Goal: Task Accomplishment & Management: Use online tool/utility

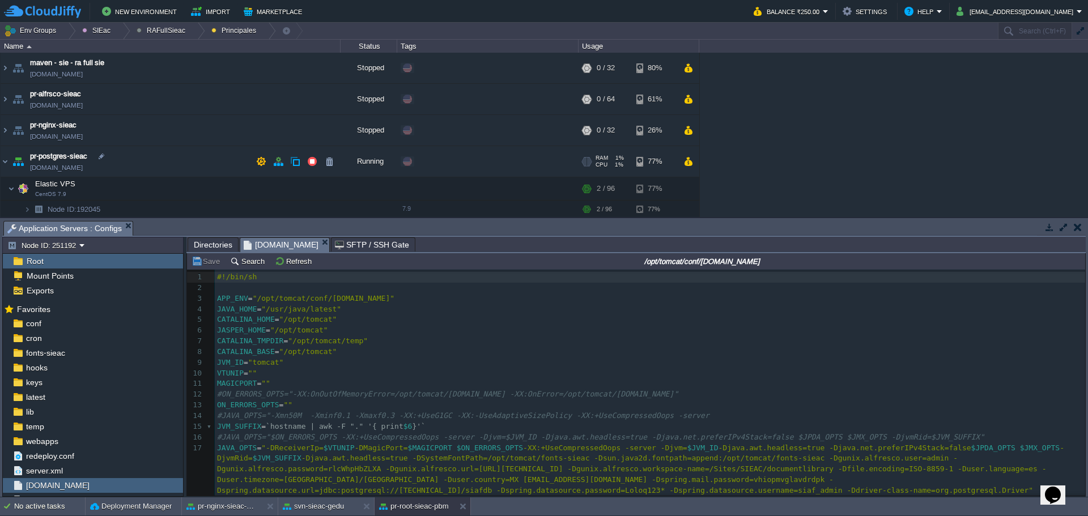
scroll to position [78, 0]
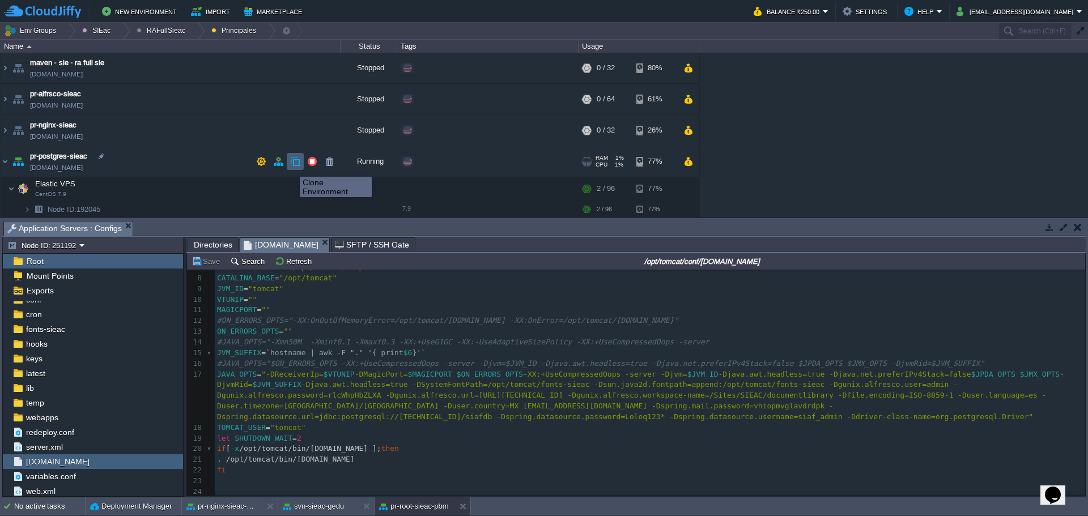
click at [291, 167] on button "button" at bounding box center [295, 161] width 10 height 10
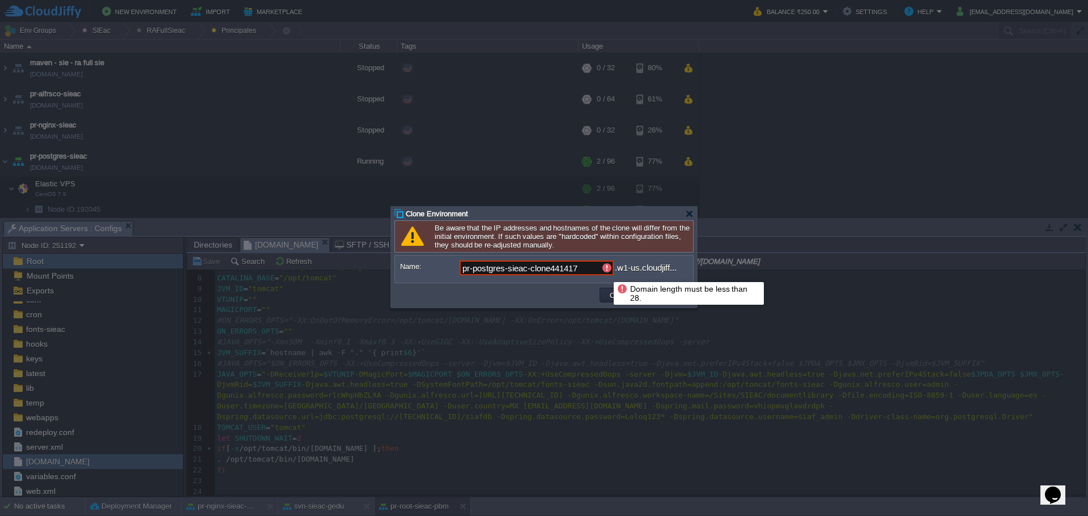
drag, startPoint x: 528, startPoint y: 268, endPoint x: 1087, endPoint y: 295, distance: 560.5
click at [755, 279] on body "New Environment Import Marketplace Bonus ₹0.00 Upgrade Account Balance ₹250.00 …" at bounding box center [544, 258] width 1088 height 516
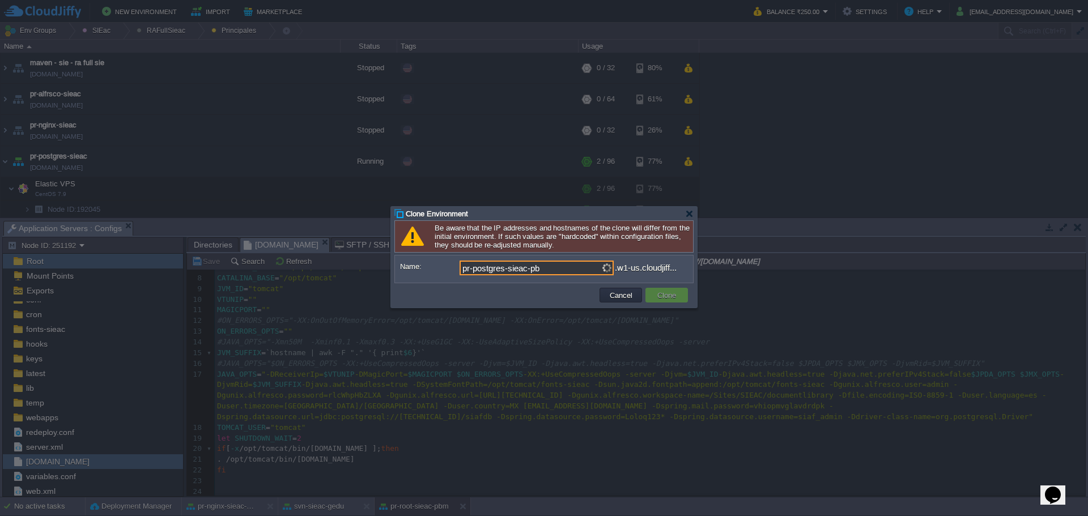
type input "pr-postgres-sieac-pbm"
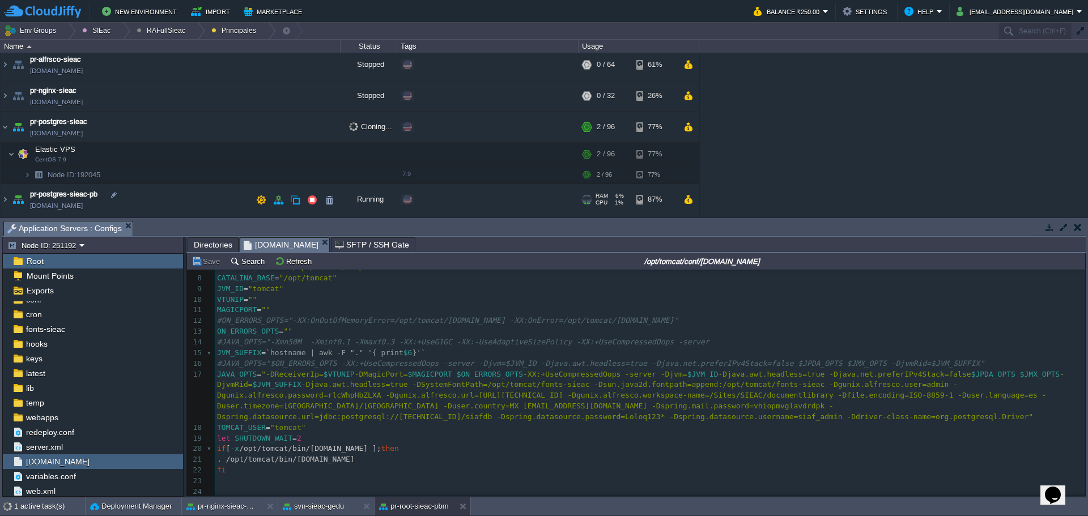
scroll to position [64, 0]
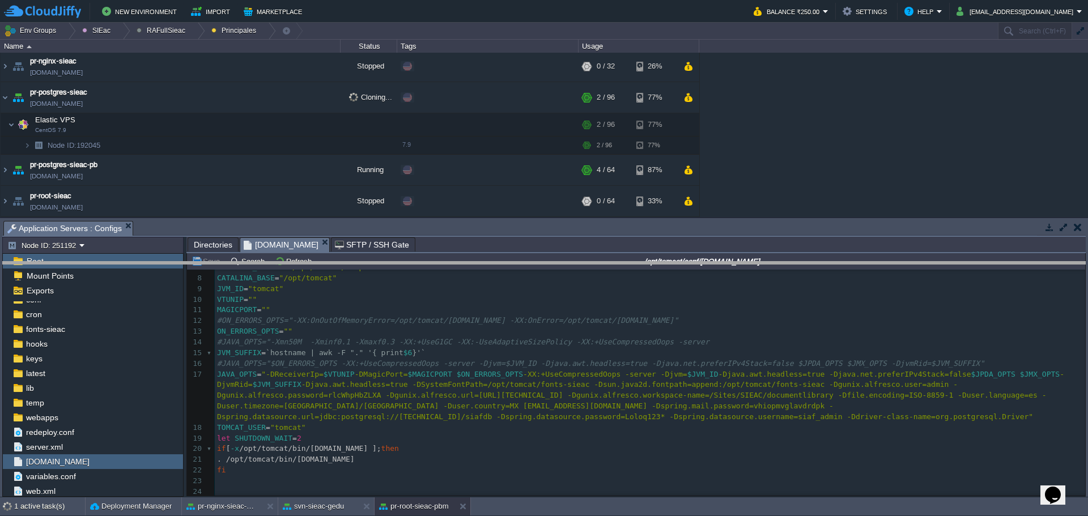
drag, startPoint x: 429, startPoint y: 237, endPoint x: 440, endPoint y: 278, distance: 42.2
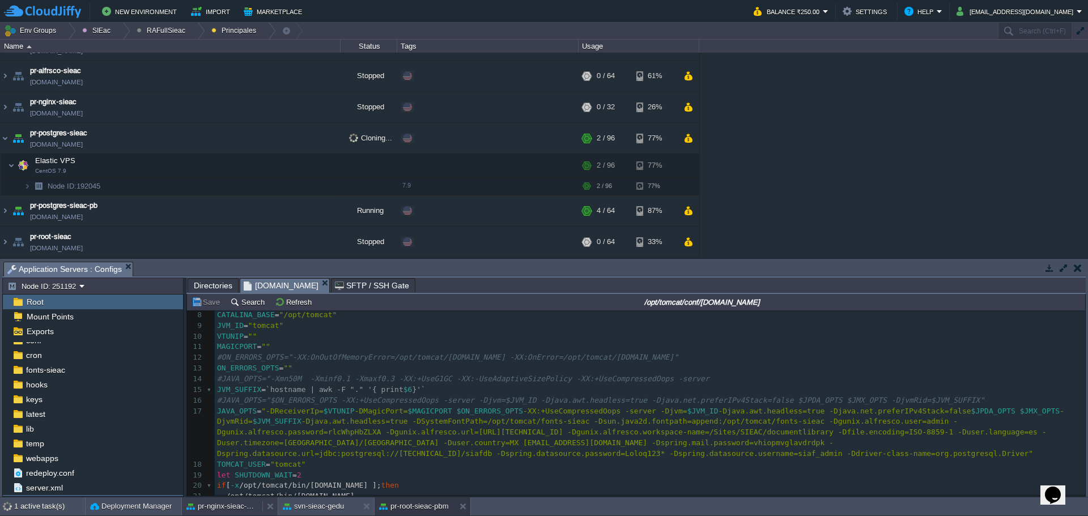
click at [204, 511] on button "pr-nginx-sieac-pbm" at bounding box center [221, 506] width 71 height 11
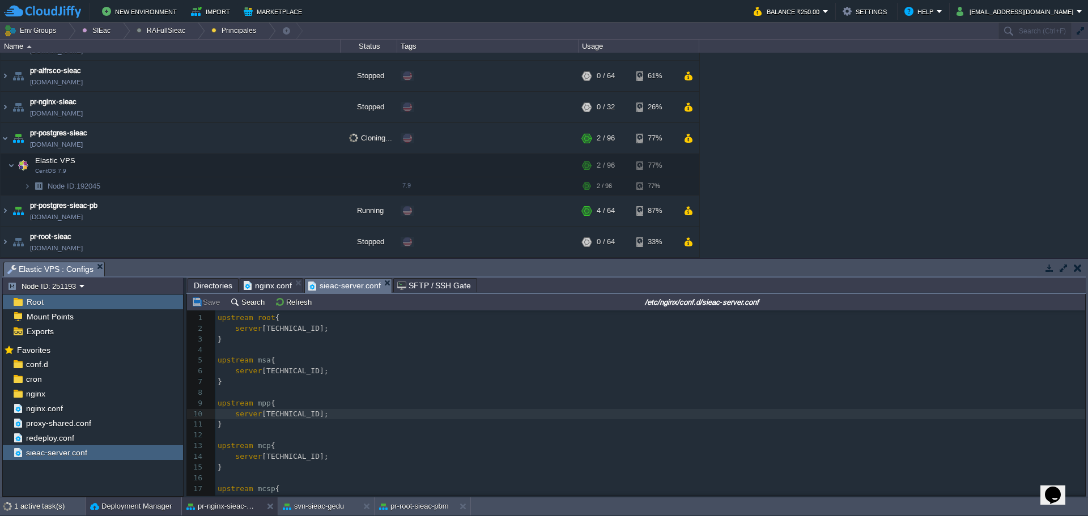
click at [128, 512] on div "Deployment Manager" at bounding box center [134, 506] width 96 height 18
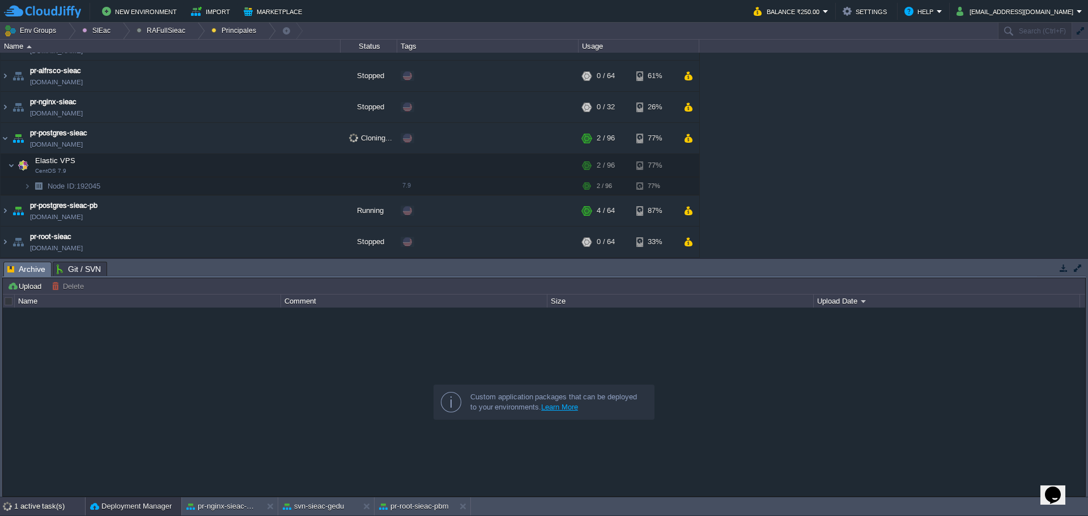
click at [53, 501] on div "1 active task(s)" at bounding box center [49, 506] width 71 height 18
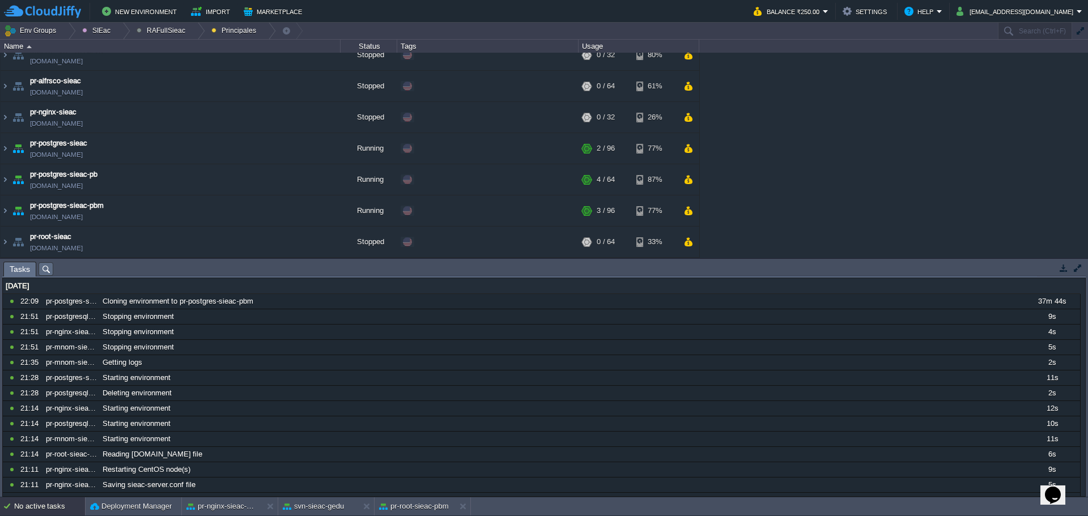
scroll to position [0, 0]
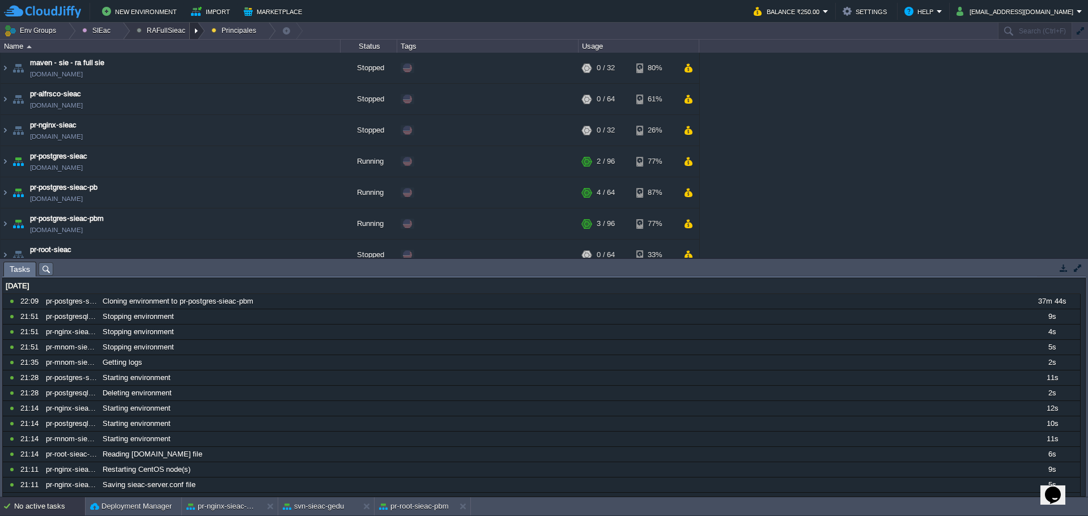
click at [186, 16] on td "Import" at bounding box center [212, 11] width 52 height 17
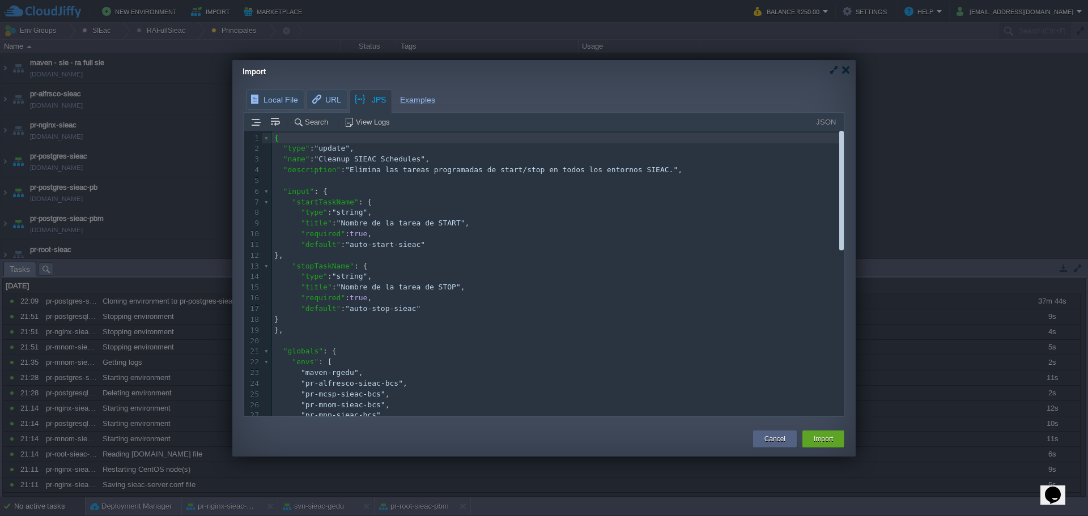
click at [847, 74] on div "Import" at bounding box center [549, 71] width 613 height 23
click at [847, 74] on div at bounding box center [845, 70] width 8 height 8
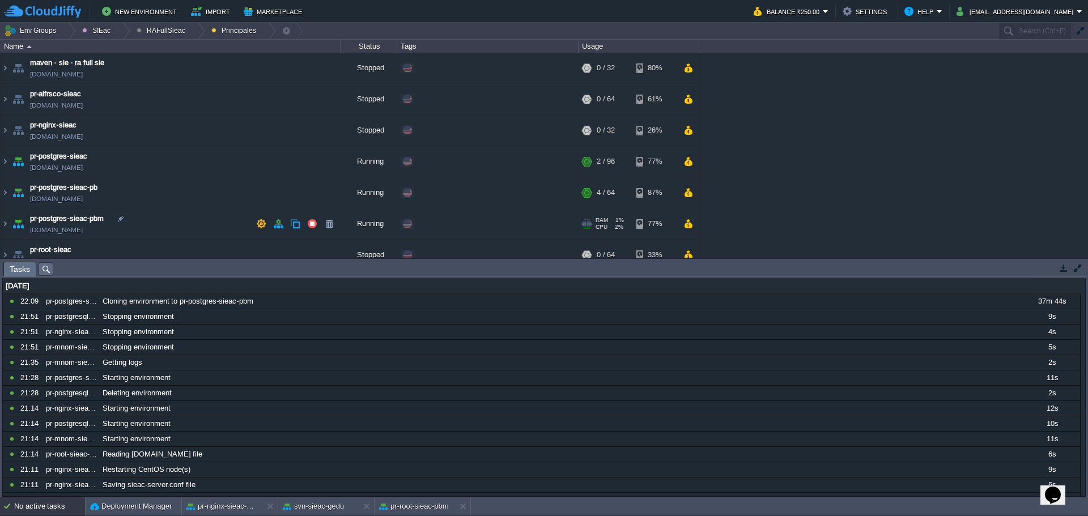
click at [432, 226] on div "Edit" at bounding box center [427, 224] width 22 height 10
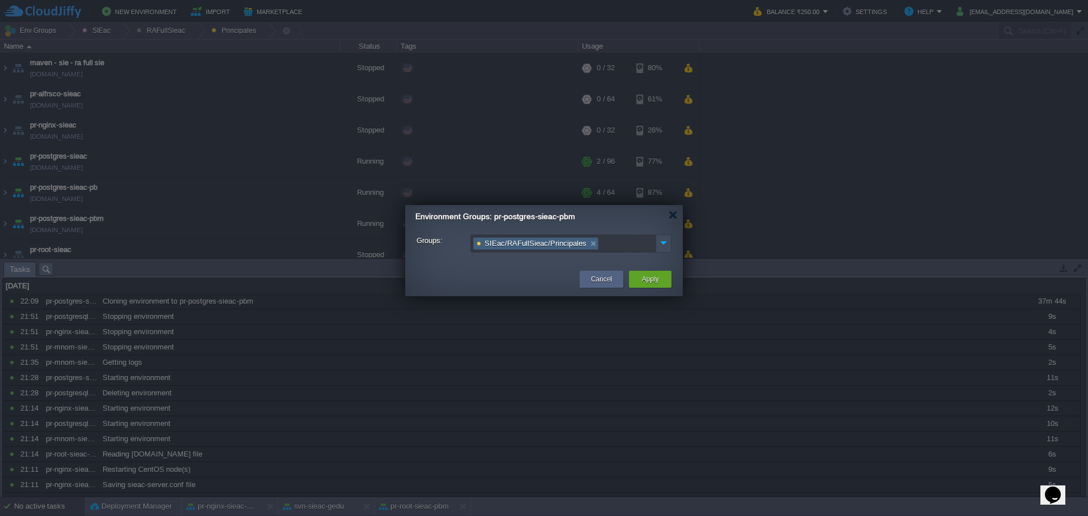
click at [591, 246] on link at bounding box center [593, 243] width 10 height 11
click at [671, 247] on div at bounding box center [664, 243] width 16 height 16
click at [670, 246] on img at bounding box center [663, 242] width 15 height 15
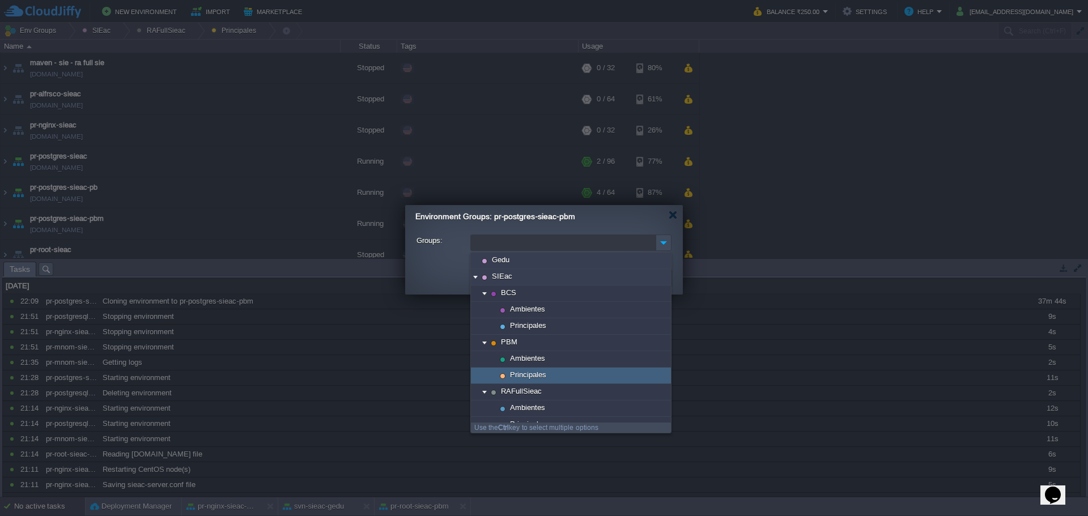
click at [538, 378] on span "Principales" at bounding box center [528, 375] width 39 height 10
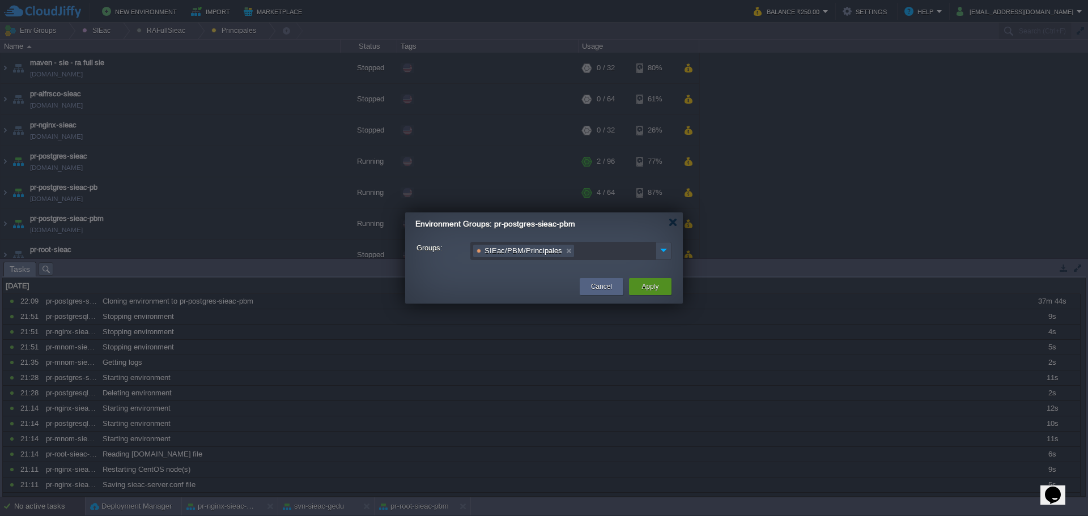
click at [654, 282] on button "Apply" at bounding box center [649, 286] width 17 height 11
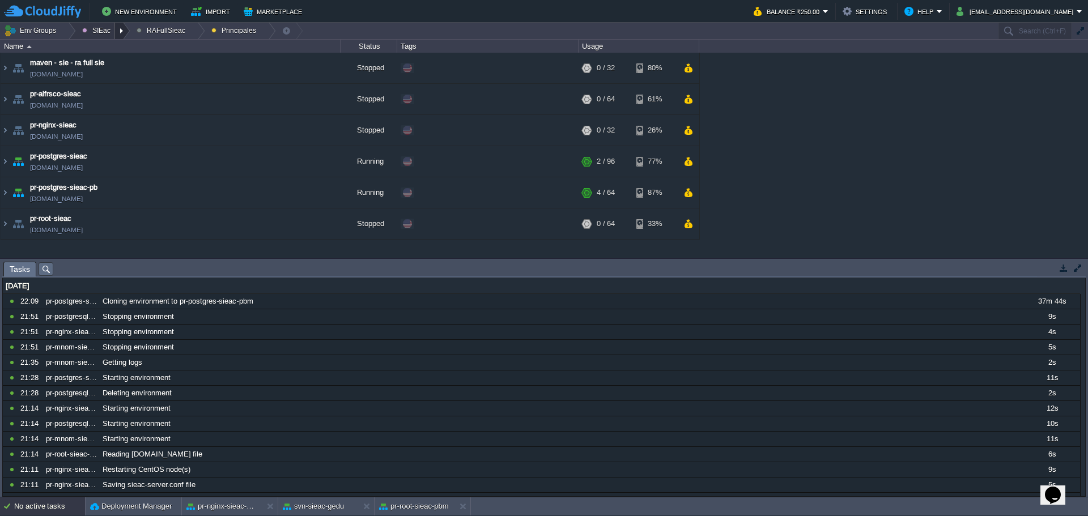
click at [117, 31] on div at bounding box center [122, 31] width 15 height 16
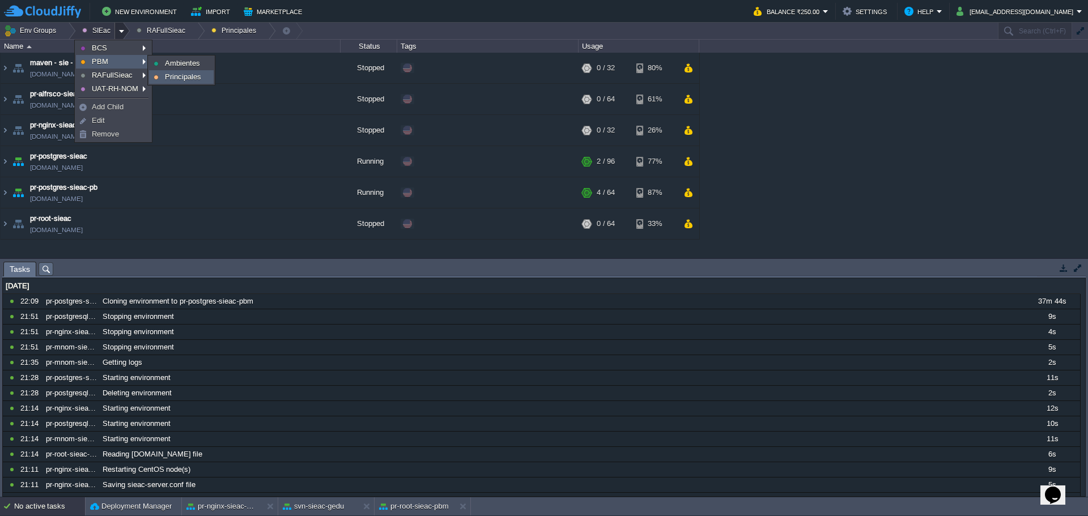
click at [195, 73] on span "Principales" at bounding box center [183, 77] width 36 height 8
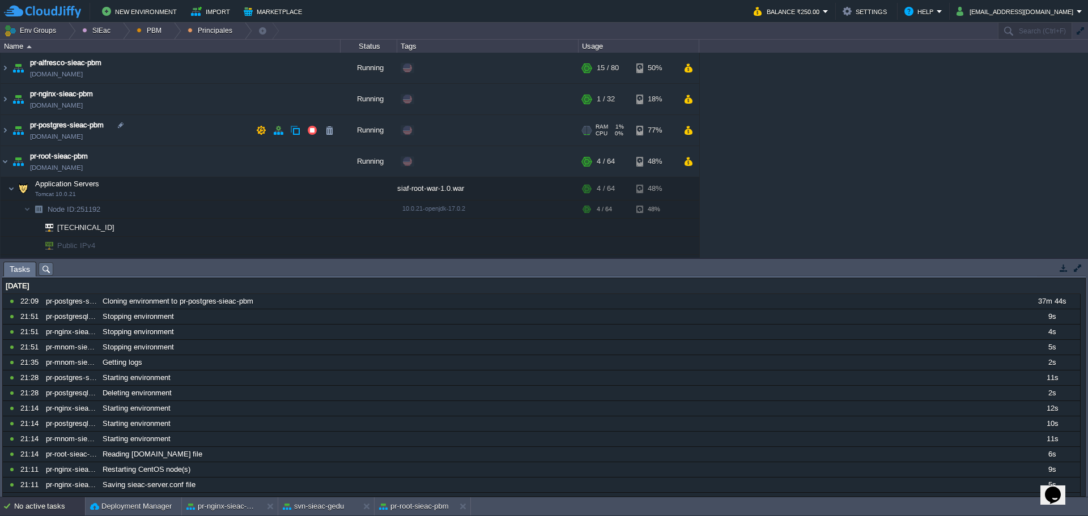
click at [225, 136] on td "pr-postgres-sieac-pbm [DOMAIN_NAME]" at bounding box center [171, 130] width 340 height 31
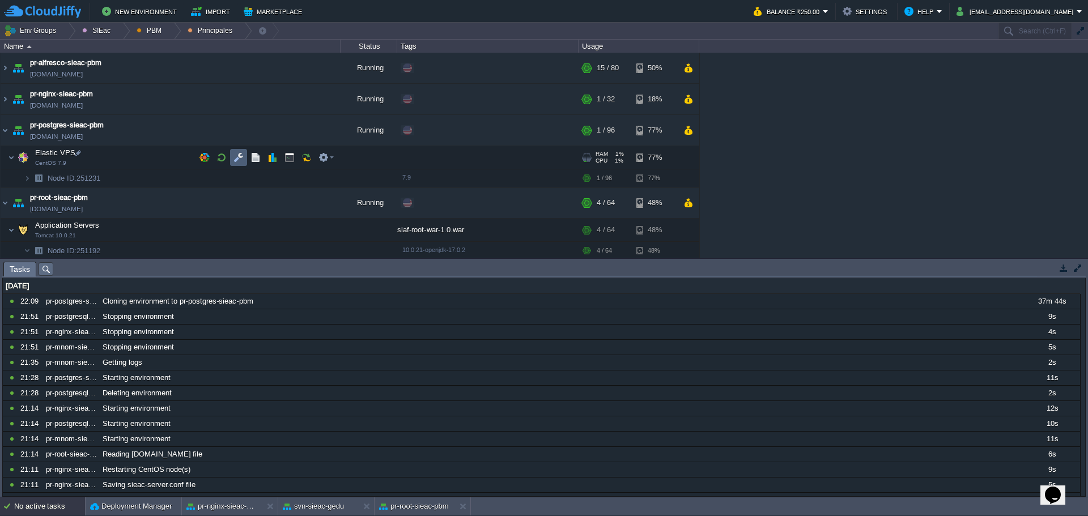
click at [230, 160] on td at bounding box center [238, 157] width 17 height 17
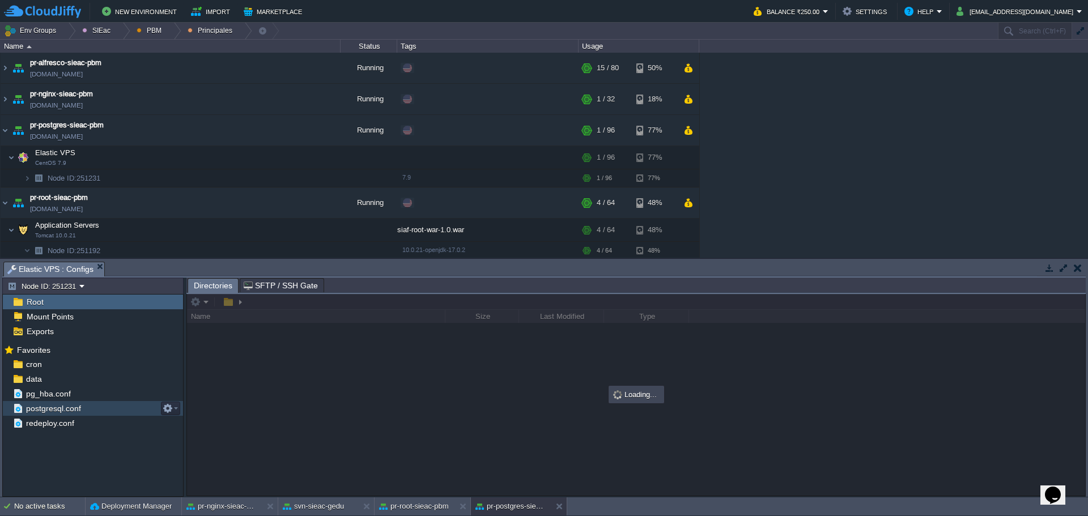
click at [73, 412] on span "postgresql.conf" at bounding box center [53, 408] width 59 height 10
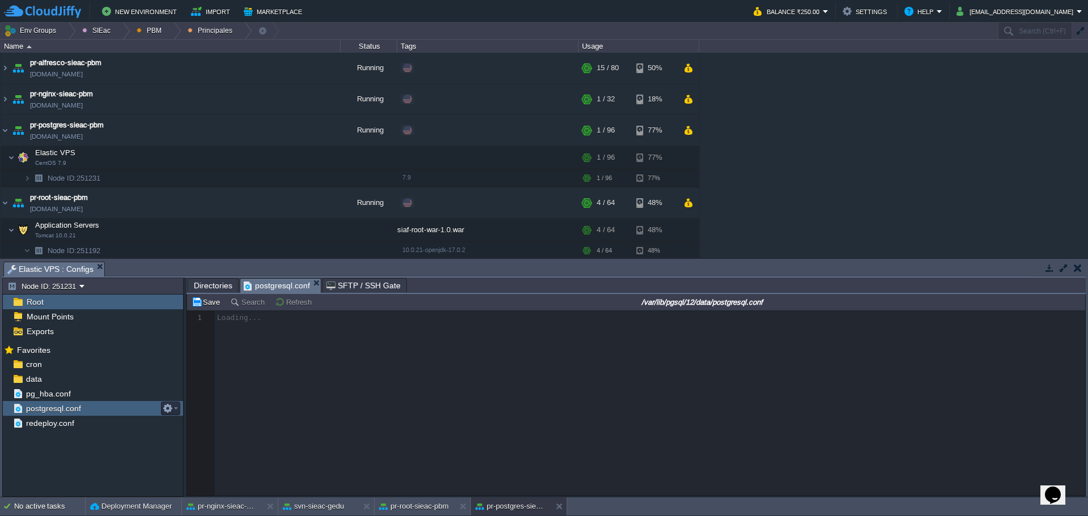
click at [74, 412] on span "postgresql.conf" at bounding box center [53, 408] width 59 height 10
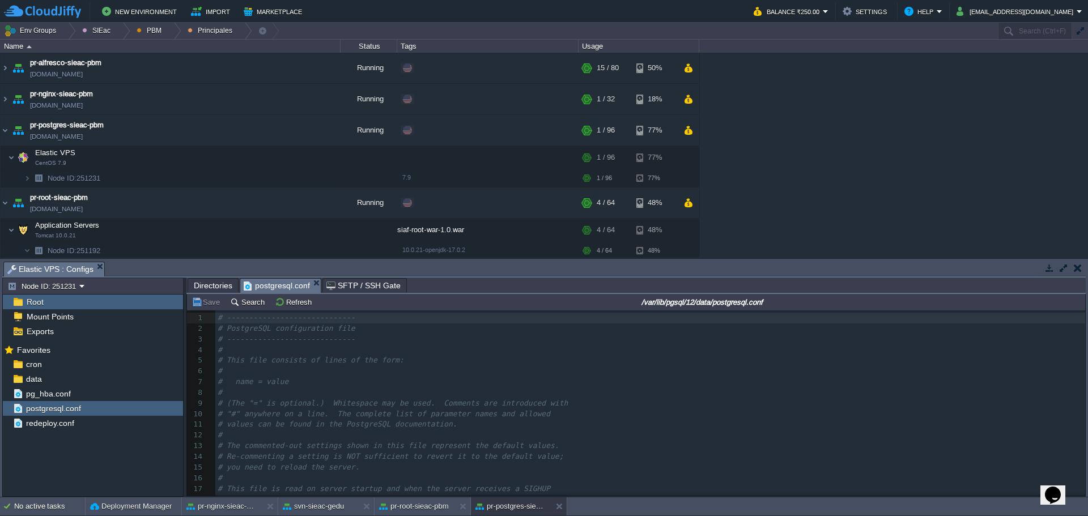
scroll to position [4, 0]
click at [115, 32] on div at bounding box center [122, 31] width 15 height 16
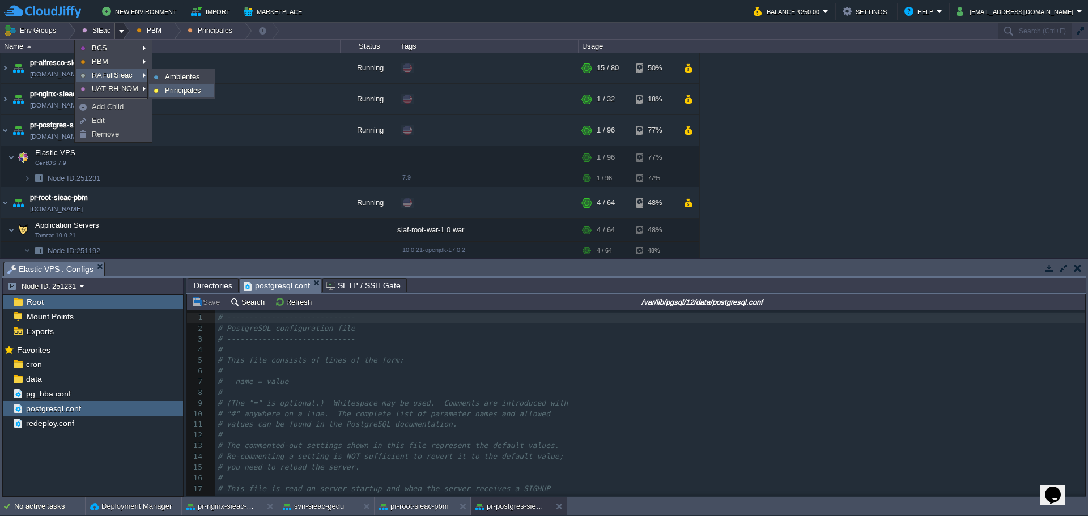
click at [176, 86] on span "Principales" at bounding box center [183, 90] width 36 height 8
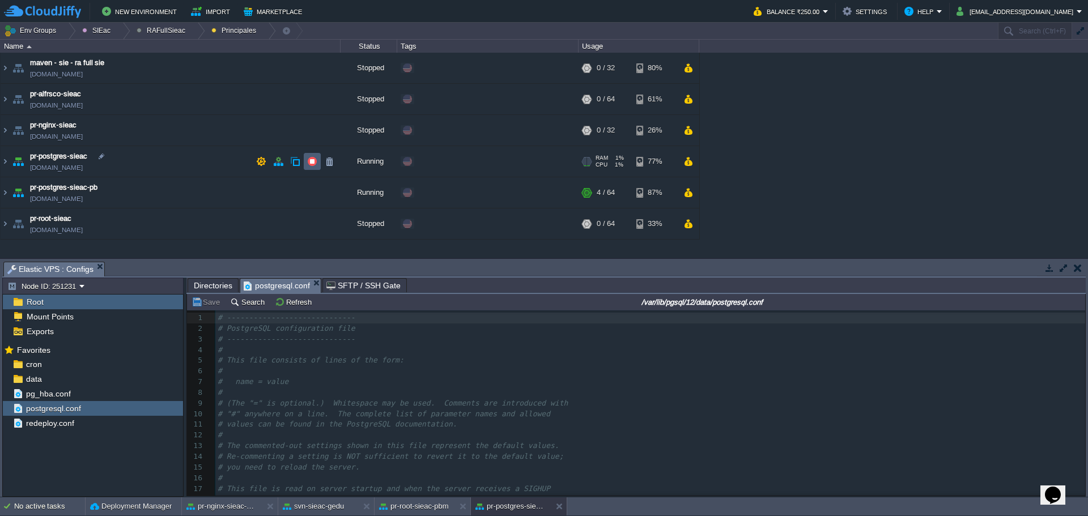
click at [308, 161] on button "button" at bounding box center [312, 161] width 10 height 10
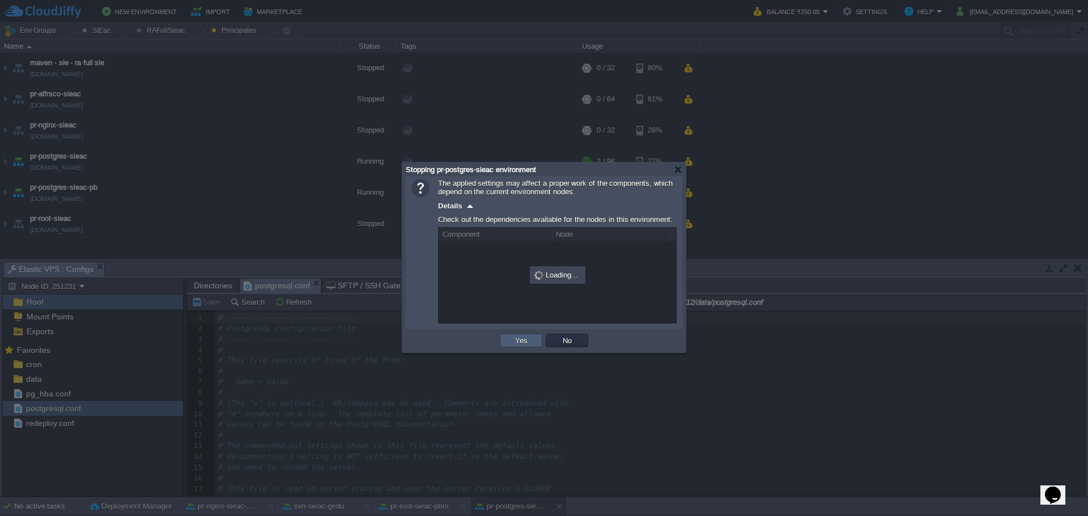
click at [523, 339] on button "Yes" at bounding box center [521, 340] width 19 height 10
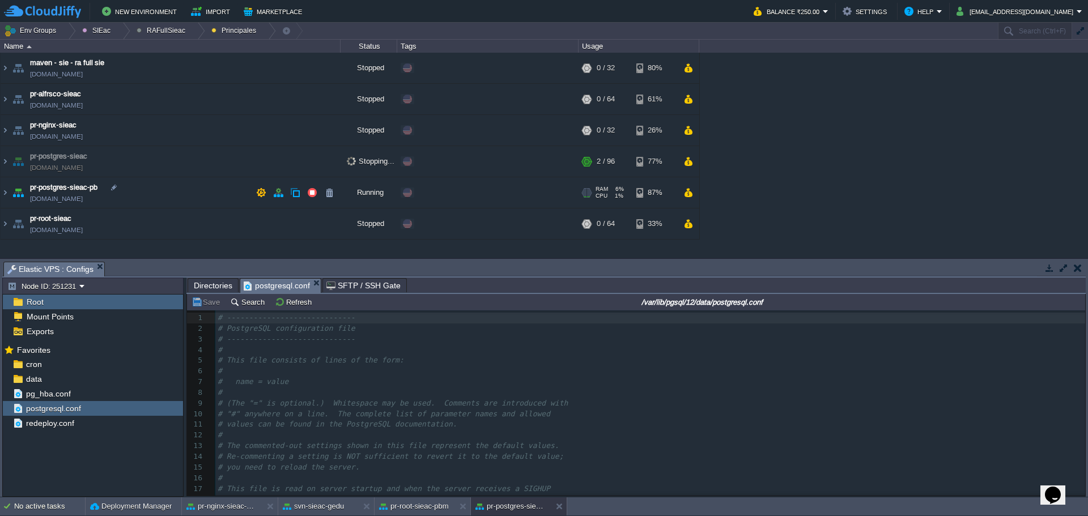
click at [181, 194] on td "pr-postgres-sieac-pb [DOMAIN_NAME]" at bounding box center [171, 192] width 340 height 31
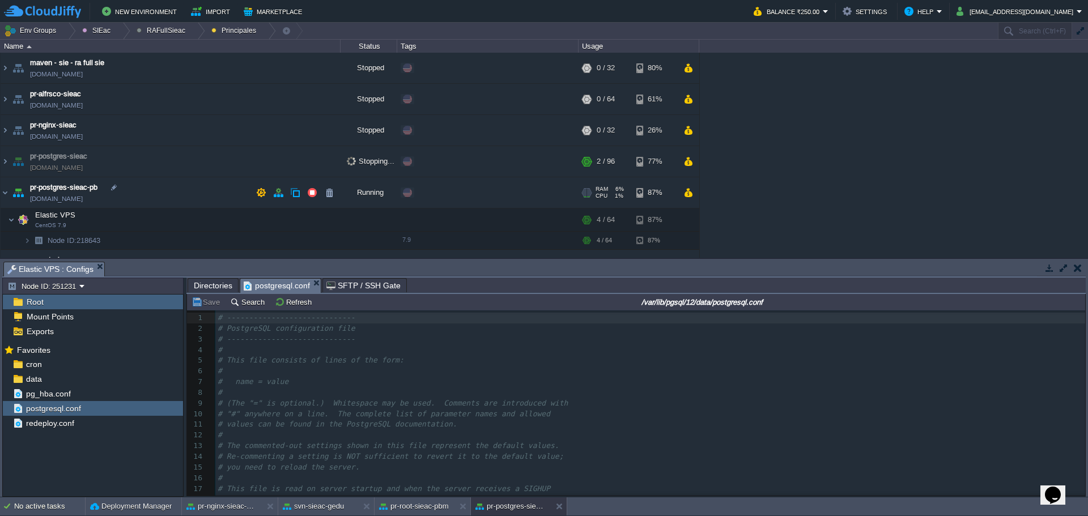
scroll to position [23, 0]
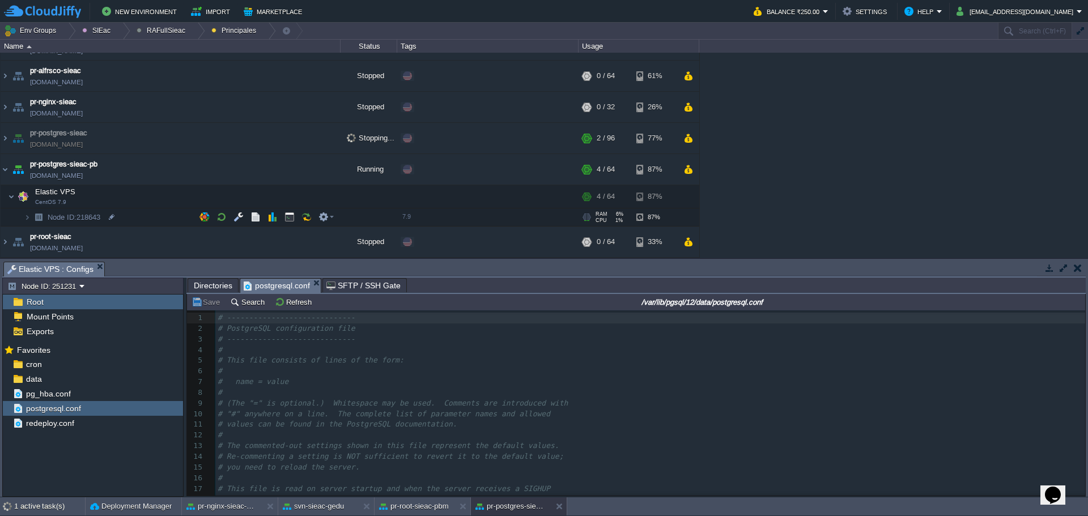
click at [147, 218] on td "Node ID: 218643" at bounding box center [171, 218] width 340 height 18
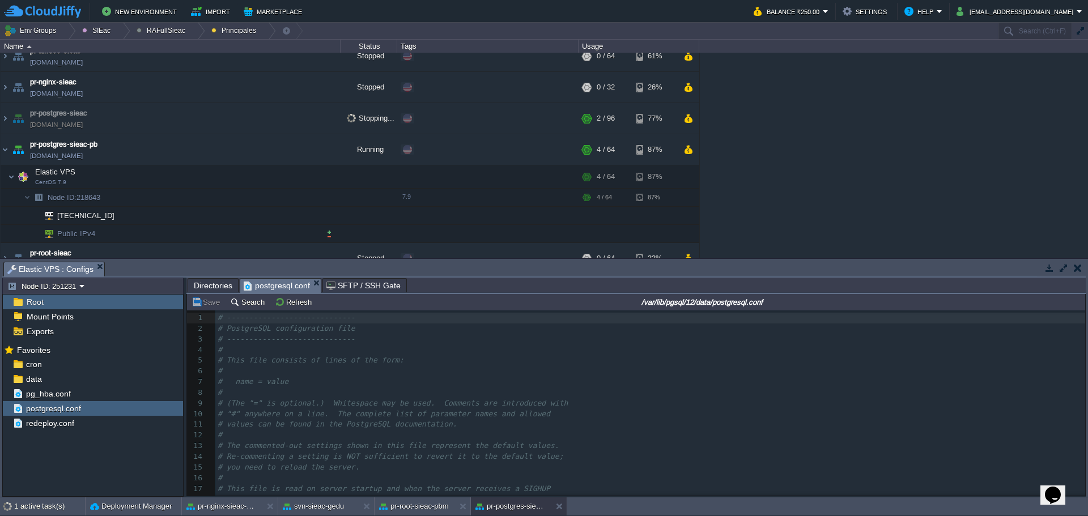
scroll to position [59, 0]
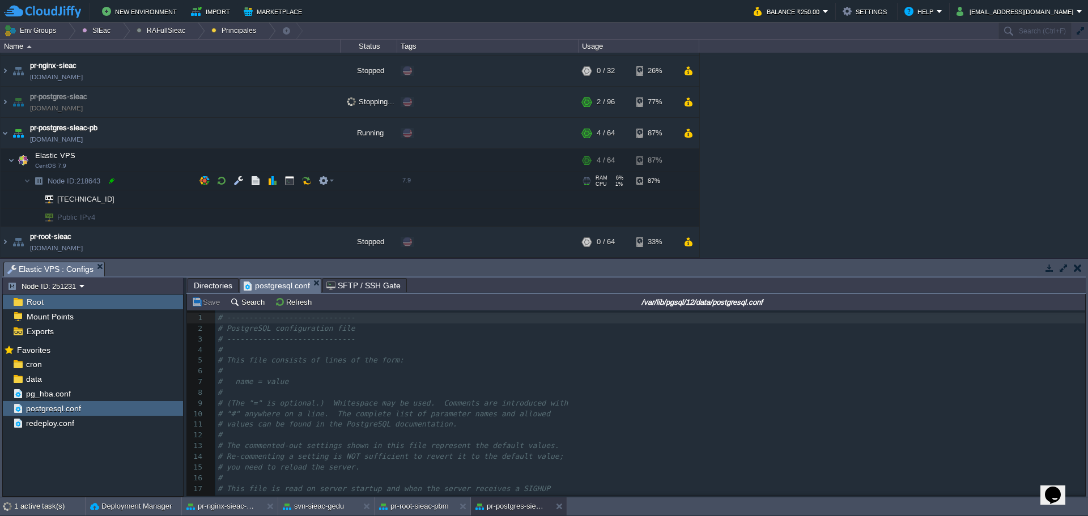
click at [117, 181] on div "maven - sie - [GEOGRAPHIC_DATA][US_STATE] [DOMAIN_NAME] Stopped Edit RAM 0% CPU…" at bounding box center [544, 155] width 1088 height 205
click at [111, 178] on div at bounding box center [112, 181] width 10 height 10
type input "218643"
click at [266, 164] on td at bounding box center [272, 160] width 17 height 17
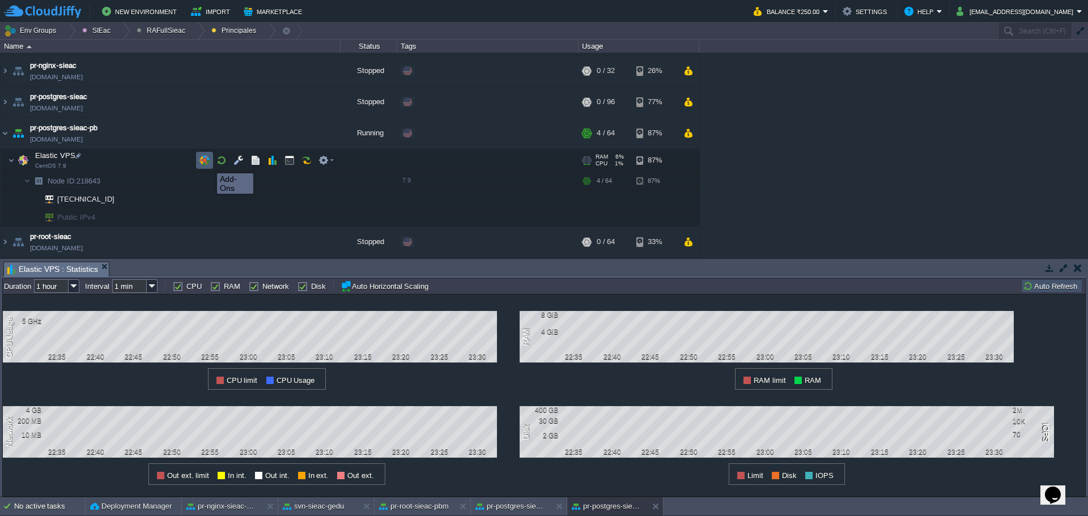
click at [201, 162] on button "button" at bounding box center [204, 160] width 10 height 10
